Goal: Information Seeking & Learning: Learn about a topic

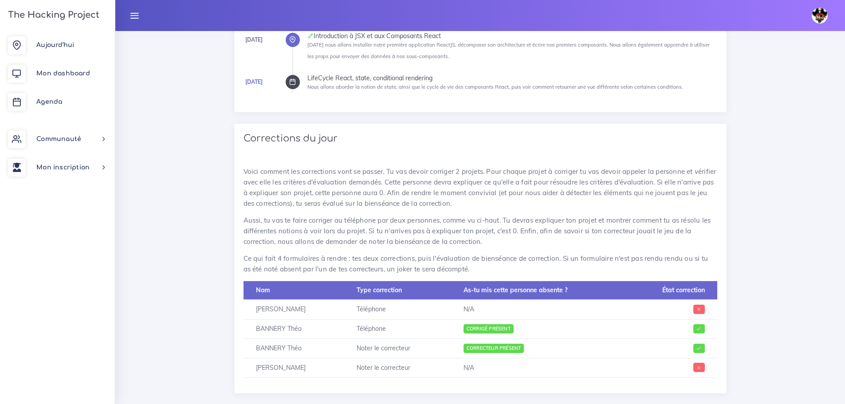
scroll to position [453, 0]
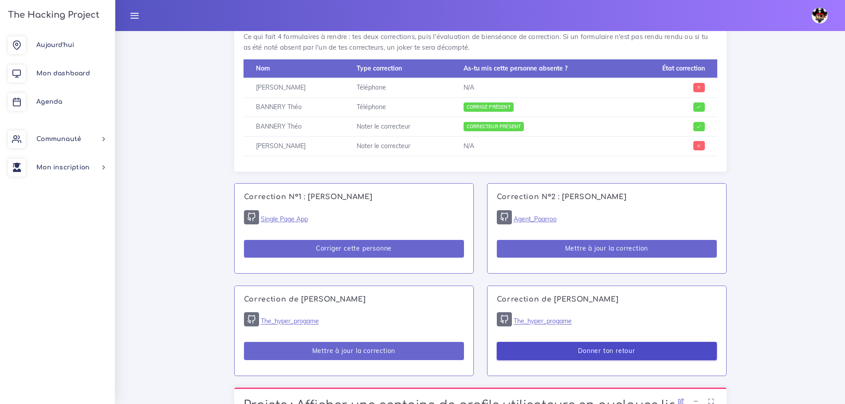
click at [638, 351] on button "Donner ton retour" at bounding box center [607, 351] width 220 height 18
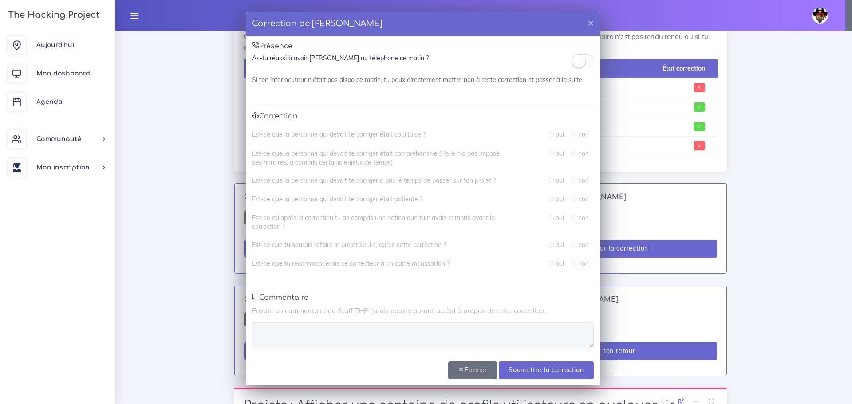
click at [579, 64] on small at bounding box center [578, 61] width 13 height 13
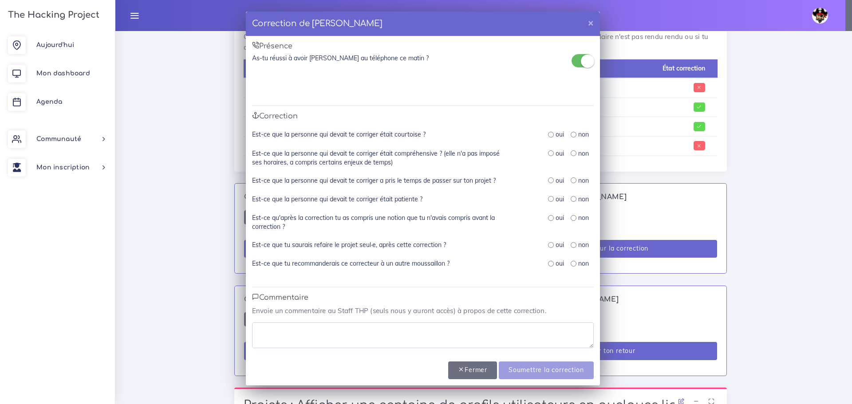
click at [577, 61] on span at bounding box center [583, 60] width 22 height 13
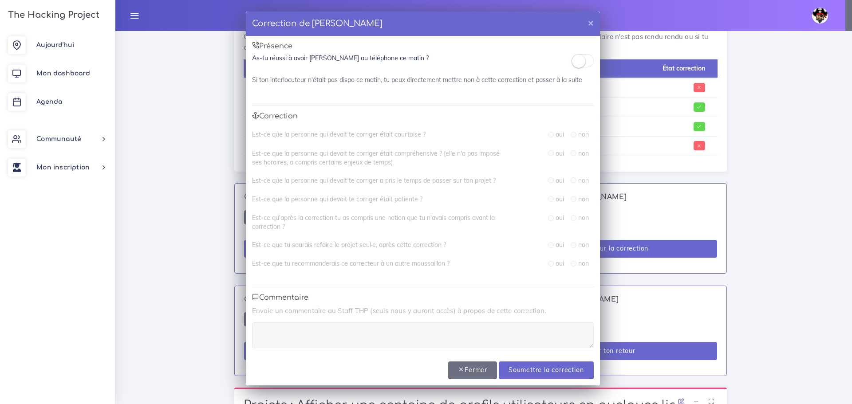
click at [763, 280] on div "Correction de [PERSON_NAME] × Présence As-tu réussi à avoir [PERSON_NAME] au té…" at bounding box center [426, 202] width 852 height 404
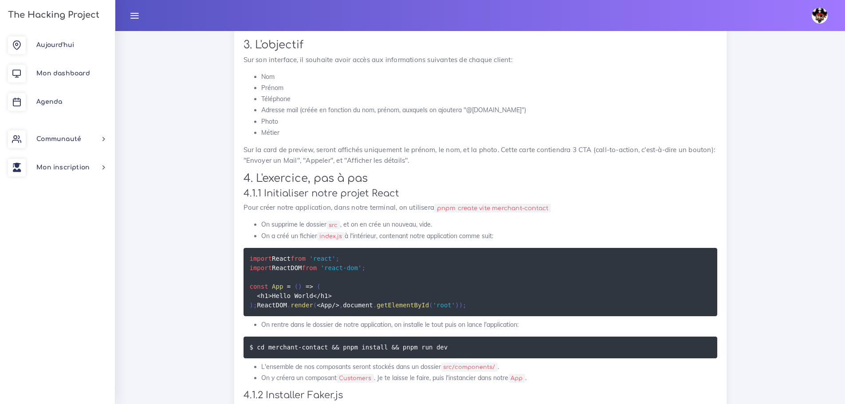
scroll to position [1050, 0]
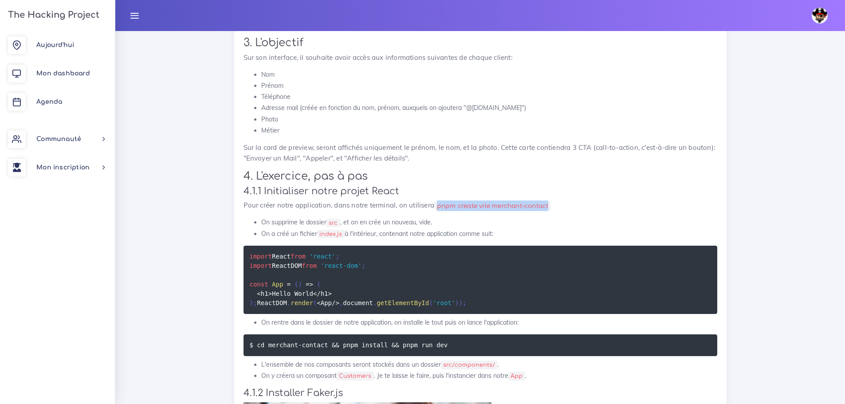
drag, startPoint x: 438, startPoint y: 207, endPoint x: 552, endPoint y: 206, distance: 113.6
click at [551, 206] on code "pnpm create vite merchant-contact" at bounding box center [492, 205] width 117 height 9
copy code "pnpm create vite merchant-contact"
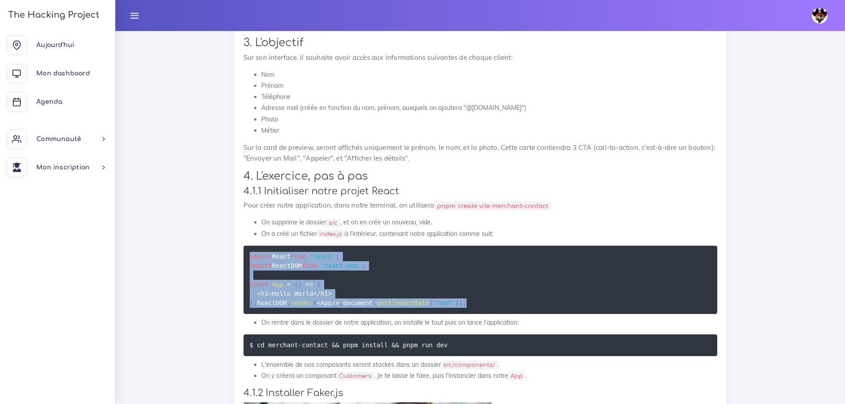
drag, startPoint x: 488, startPoint y: 322, endPoint x: 225, endPoint y: 250, distance: 272.7
copy code "import React from 'react' ; import ReactDOM from 'react-dom' ; const App = ( ) …"
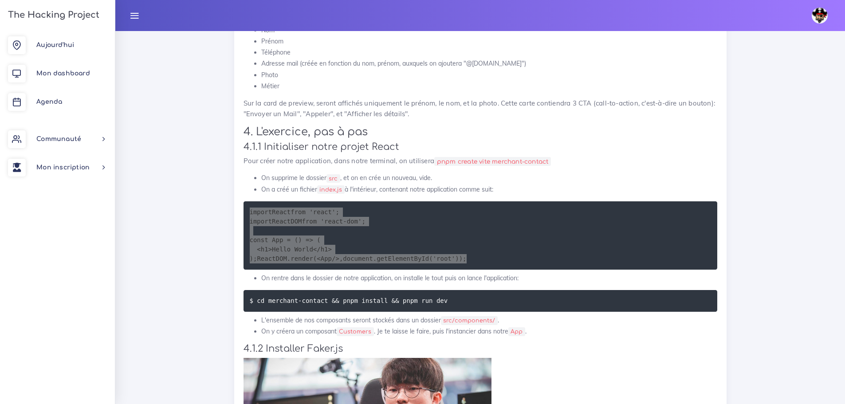
scroll to position [1139, 0]
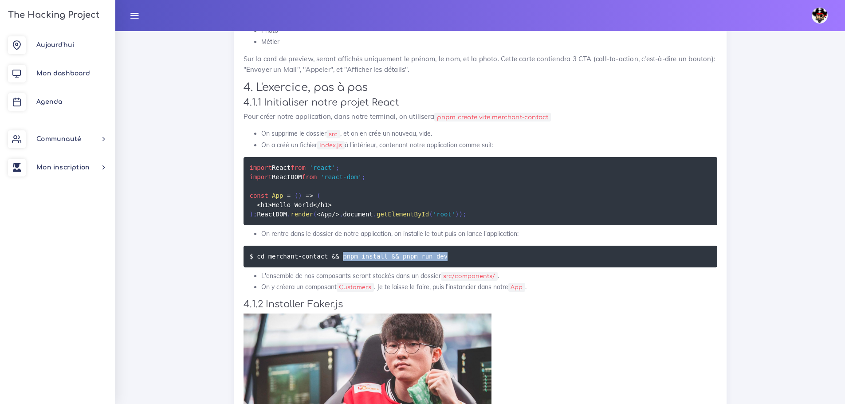
drag, startPoint x: 446, startPoint y: 275, endPoint x: 334, endPoint y: 276, distance: 111.4
click at [334, 268] on pre "$ cd merchant-contact && pnpm install && pnpm run dev" at bounding box center [481, 257] width 474 height 22
copy code "pnpm install && pnpm run dev"
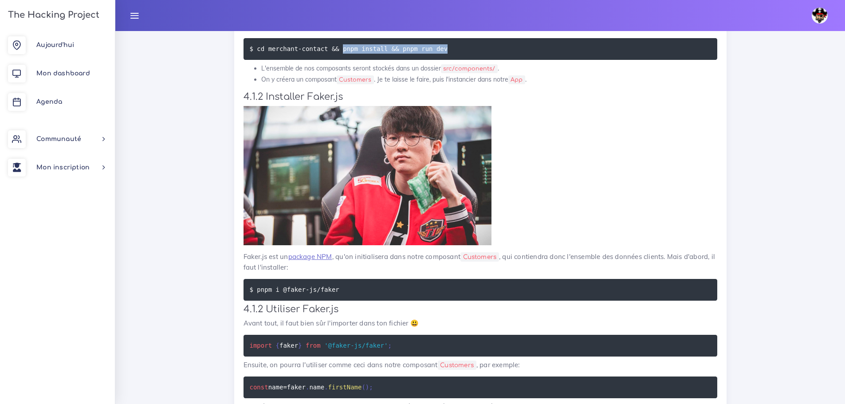
scroll to position [1361, 0]
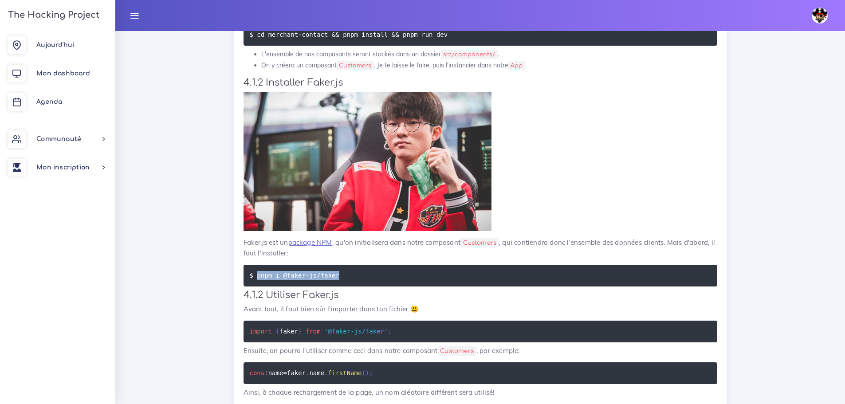
drag, startPoint x: 340, startPoint y: 295, endPoint x: 256, endPoint y: 298, distance: 84.8
click at [256, 287] on pre "$ pnpm i @faker-js/faker" at bounding box center [481, 276] width 474 height 22
copy code "pnpm i @faker-js/faker"
drag, startPoint x: 387, startPoint y: 351, endPoint x: 238, endPoint y: 351, distance: 149.1
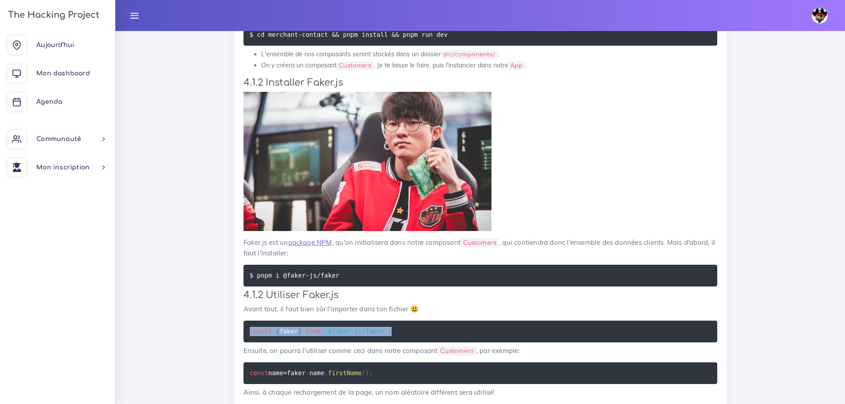
copy code "import { faker } from '@faker-js/faker' ;"
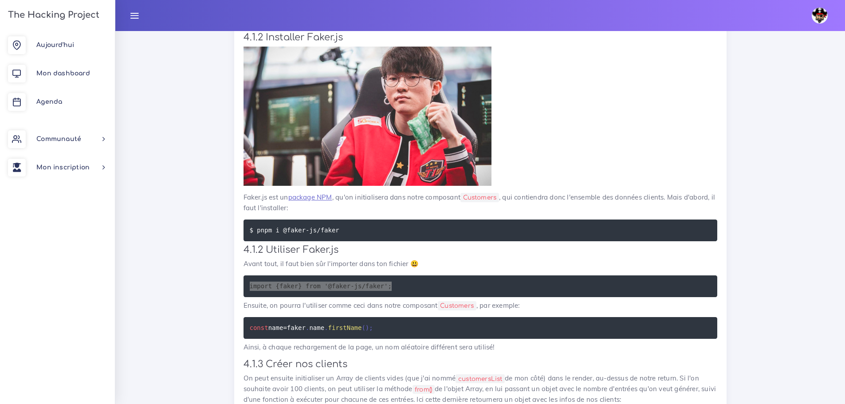
scroll to position [1449, 0]
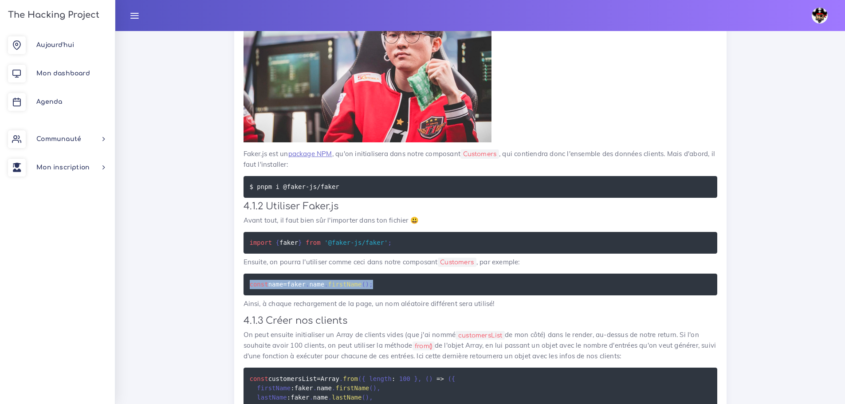
drag, startPoint x: 383, startPoint y: 301, endPoint x: 174, endPoint y: 306, distance: 209.1
copy code "const name = faker . name . firstName ( ) ;"
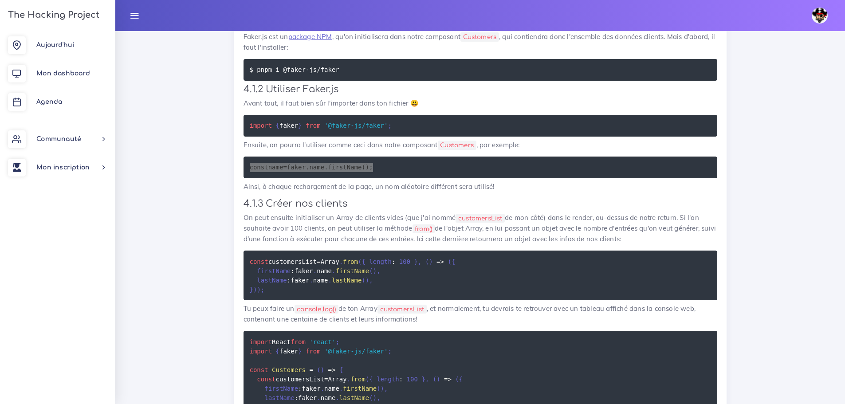
scroll to position [1583, 0]
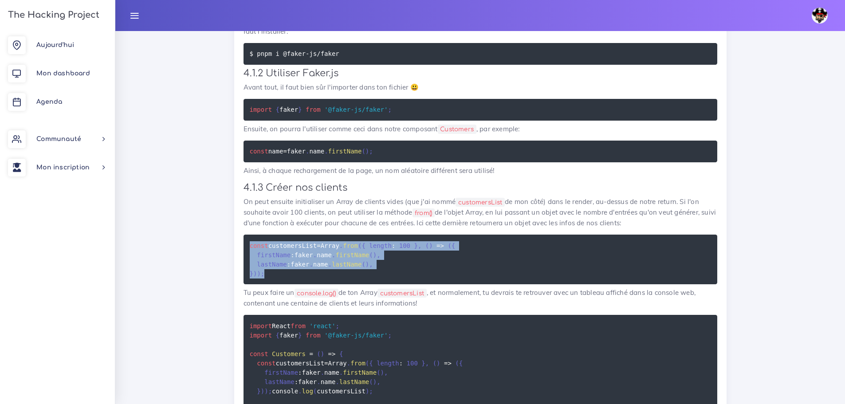
drag, startPoint x: 274, startPoint y: 295, endPoint x: 231, endPoint y: 257, distance: 56.9
copy code "const customersList = Array . from ( { length : 100 } , ( ) => ( { firstName : …"
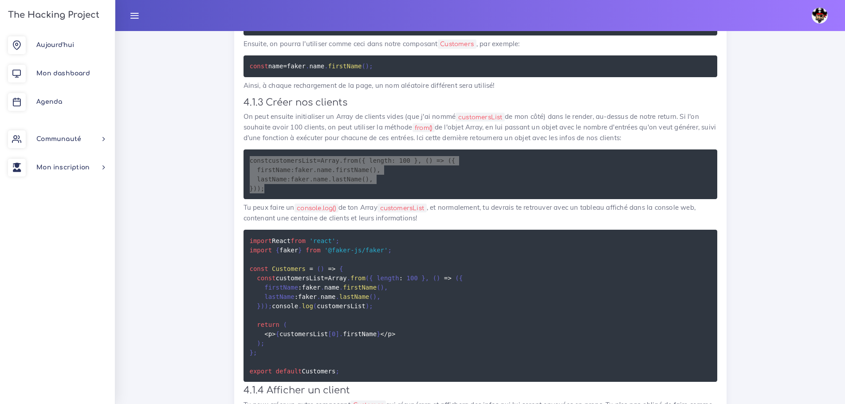
scroll to position [1716, 0]
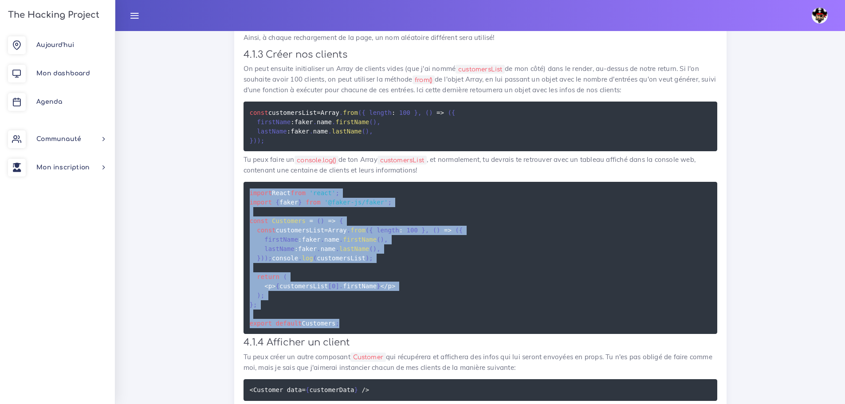
drag, startPoint x: 343, startPoint y: 359, endPoint x: 235, endPoint y: 211, distance: 182.3
copy code "import React from 'react' ; import { faker } from '@faker-js/faker' ; const Cus…"
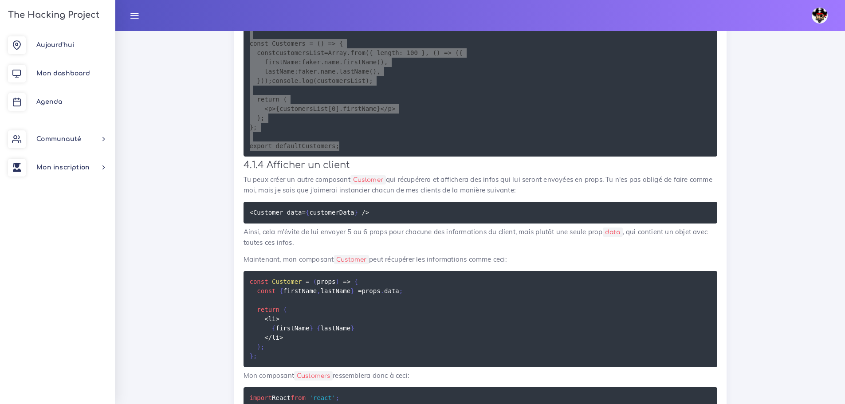
scroll to position [1938, 0]
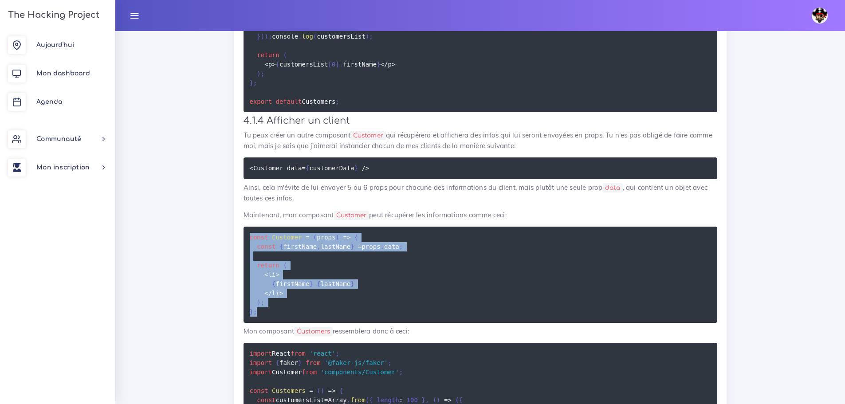
drag, startPoint x: 266, startPoint y: 353, endPoint x: 228, endPoint y: 271, distance: 90.9
click at [228, 271] on div "Projets : Afficher une centaine de profils utilisateurs en quelques lignes Affi…" at bounding box center [481, 203] width 506 height 2601
copy code "const Customer = ( props ) => { const { firstName , lastName } = props . data ;…"
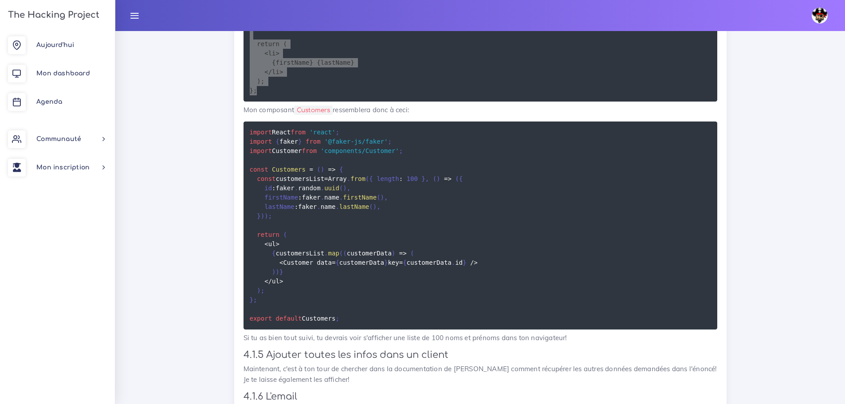
scroll to position [2159, 0]
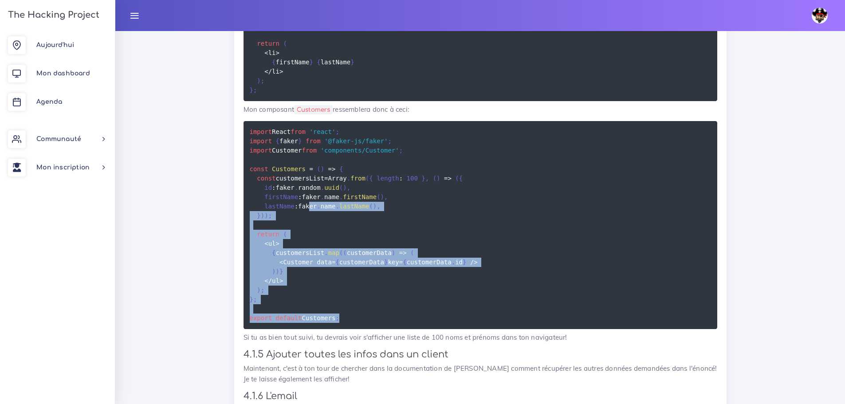
drag, startPoint x: 393, startPoint y: 354, endPoint x: 306, endPoint y: 245, distance: 139.6
click at [306, 245] on pre "import React from 'react' ; import { faker } from '@faker-js/faker' ; import Cu…" at bounding box center [481, 225] width 474 height 208
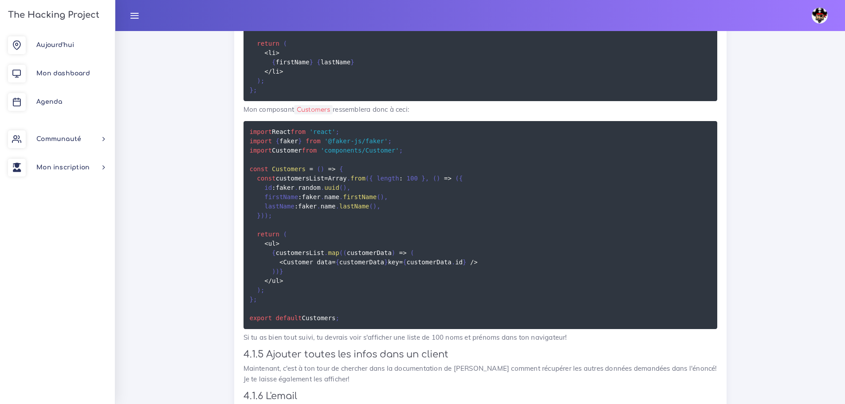
drag, startPoint x: 401, startPoint y: 186, endPoint x: 418, endPoint y: 186, distance: 17.8
click at [418, 186] on pre "import React from 'react' ; import { faker } from '@faker-js/faker' ; import Cu…" at bounding box center [481, 225] width 474 height 208
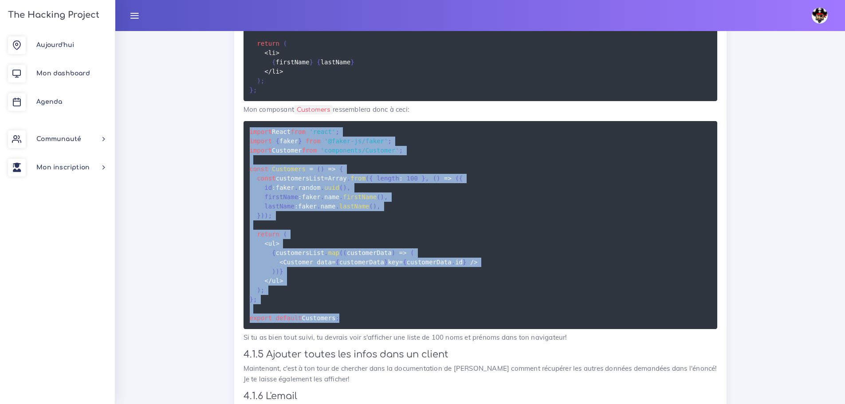
drag, startPoint x: 348, startPoint y: 362, endPoint x: 216, endPoint y: 159, distance: 241.5
copy code "import React from 'react' ; import { faker } from '@faker-js/faker' ; import Cu…"
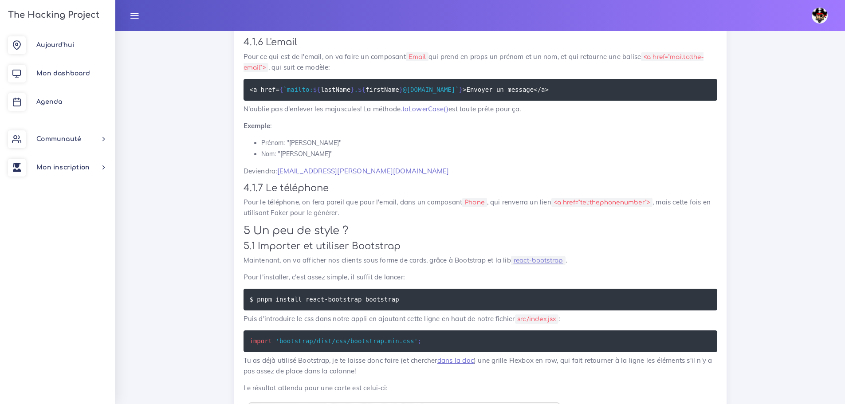
scroll to position [2515, 0]
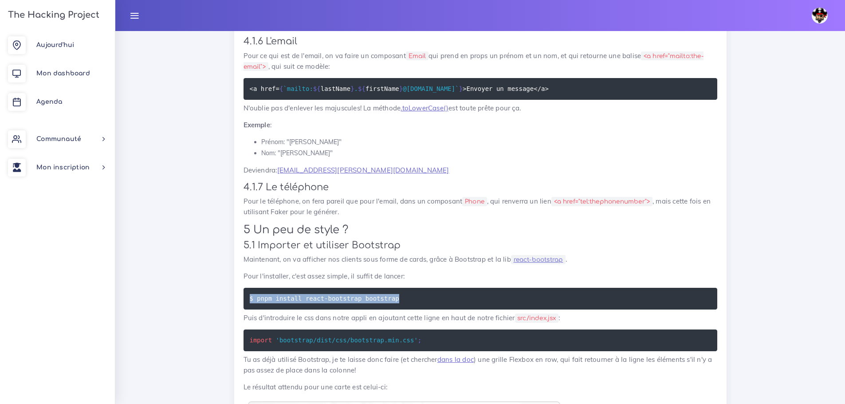
drag, startPoint x: 366, startPoint y: 338, endPoint x: 227, endPoint y: 342, distance: 139.0
drag, startPoint x: 426, startPoint y: 380, endPoint x: 425, endPoint y: 373, distance: 7.2
click at [426, 351] on pre "import 'bootstrap/dist/css/bootstrap.min.css' ;" at bounding box center [481, 341] width 474 height 22
drag, startPoint x: 387, startPoint y: 336, endPoint x: 257, endPoint y: 336, distance: 130.9
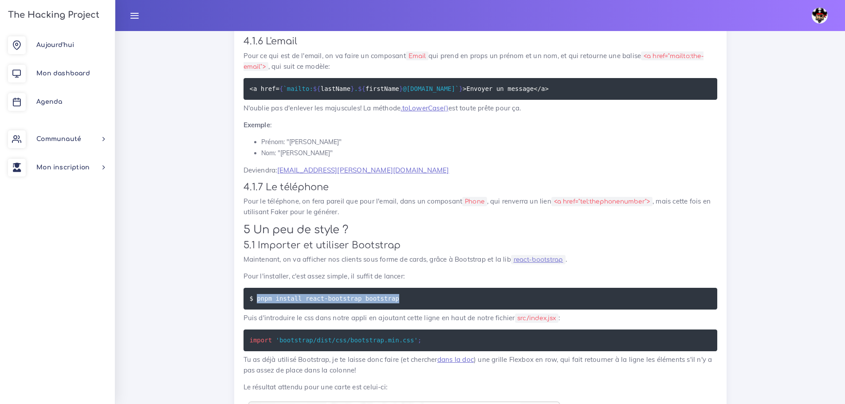
click at [257, 304] on code "$ pnpm install react-bootstrap bootstrap" at bounding box center [326, 299] width 152 height 10
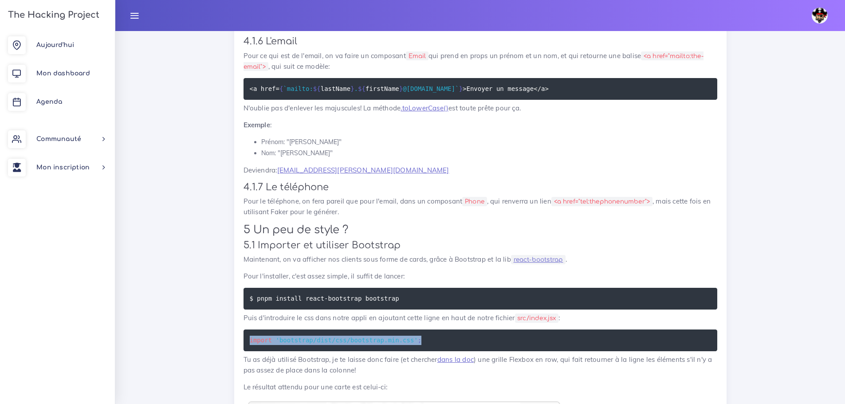
drag, startPoint x: 408, startPoint y: 377, endPoint x: 226, endPoint y: 379, distance: 182.0
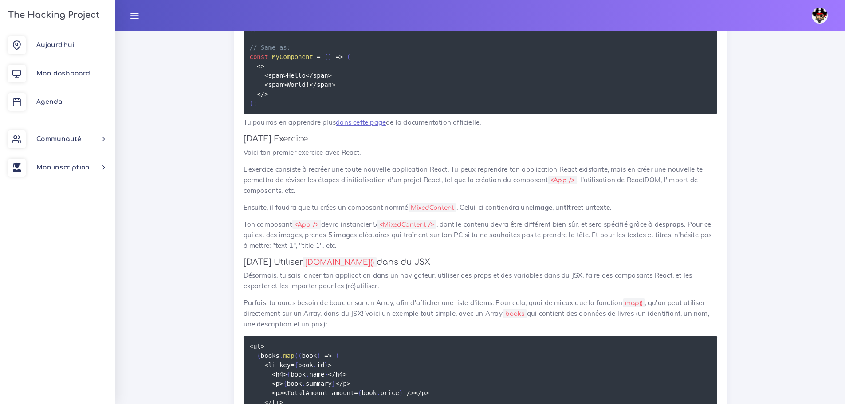
scroll to position [6775, 0]
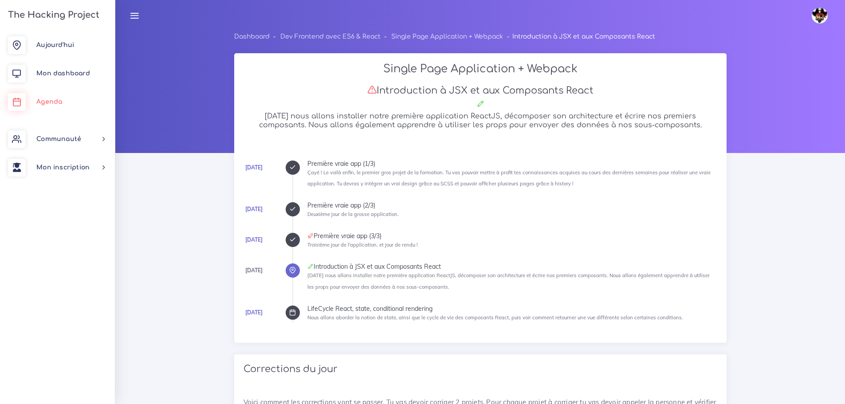
click at [55, 104] on span "Agenda" at bounding box center [49, 102] width 26 height 7
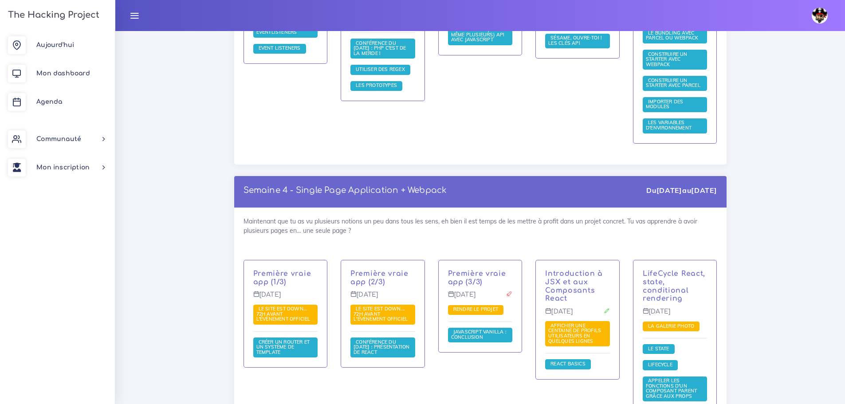
scroll to position [5947, 0]
